Goal: Obtain resource: Obtain resource

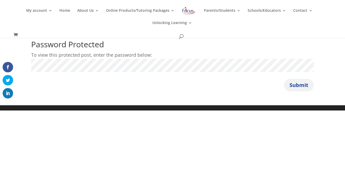
click at [305, 85] on button "Submit" at bounding box center [299, 85] width 30 height 13
click at [294, 85] on button "Submit" at bounding box center [299, 85] width 30 height 13
click at [307, 81] on button "Submit" at bounding box center [299, 85] width 30 height 13
click at [289, 79] on button "Submit" at bounding box center [299, 85] width 30 height 13
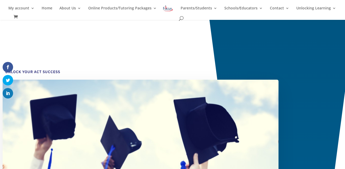
scroll to position [305, 0]
